Goal: Register for event/course

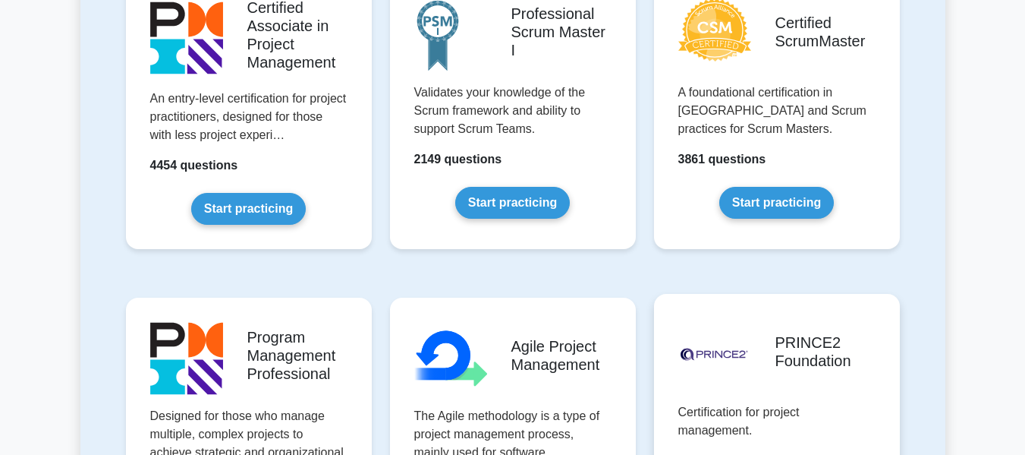
scroll to position [683, 0]
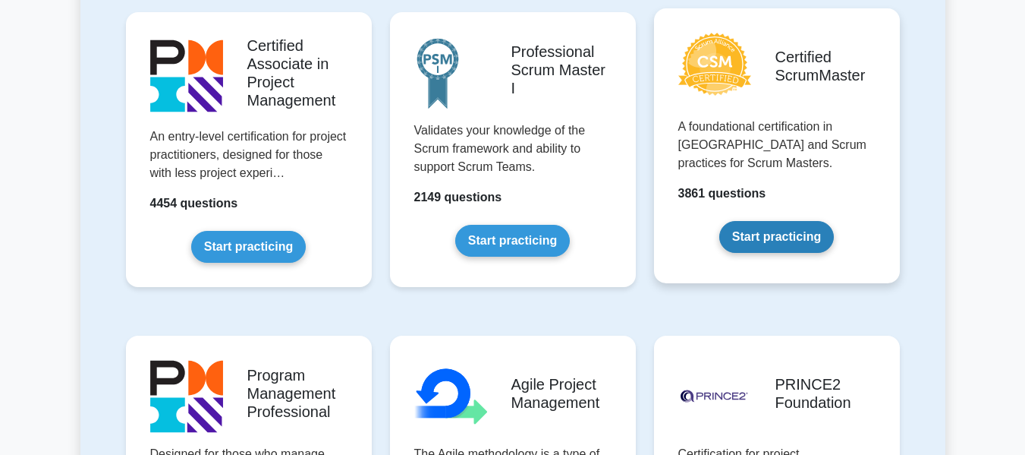
click at [808, 241] on link "Start practicing" at bounding box center [776, 237] width 115 height 32
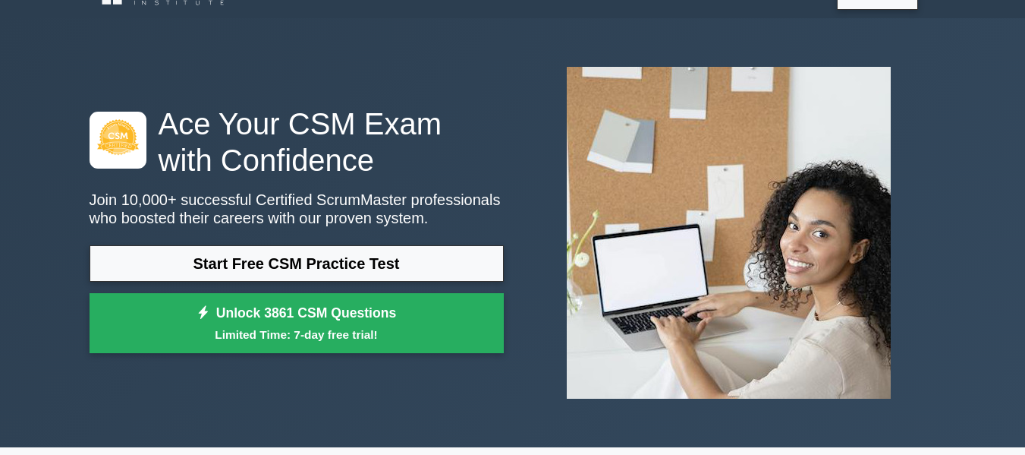
scroll to position [76, 0]
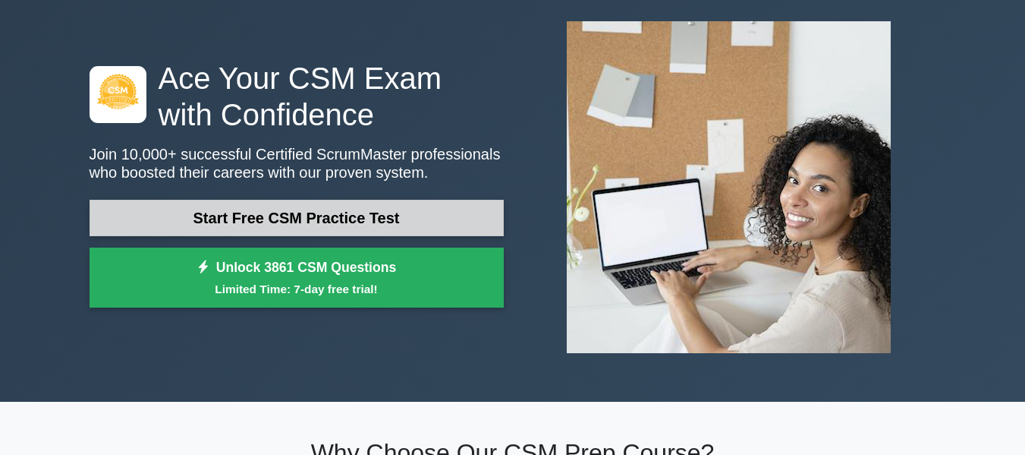
click at [494, 217] on link "Start Free CSM Practice Test" at bounding box center [297, 218] width 414 height 36
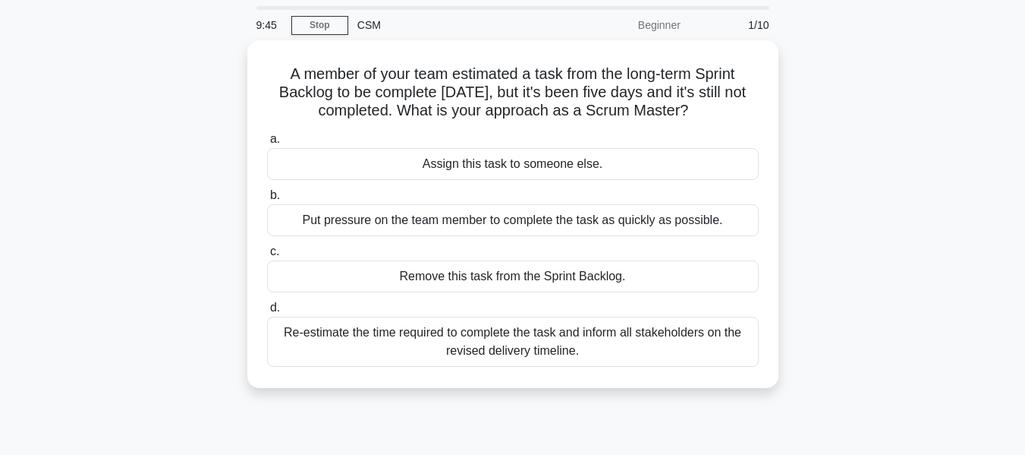
scroll to position [76, 0]
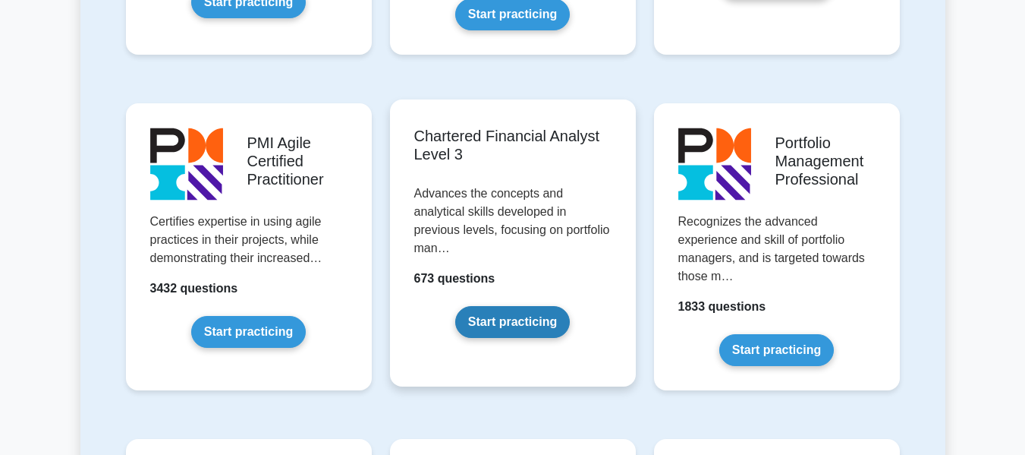
scroll to position [1594, 0]
